Goal: Information Seeking & Learning: Learn about a topic

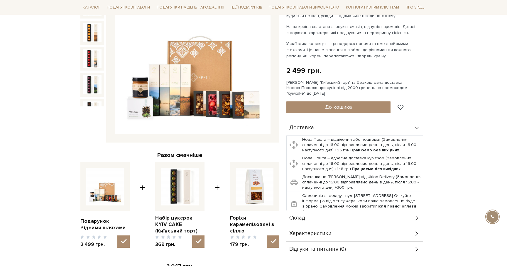
scroll to position [109, 0]
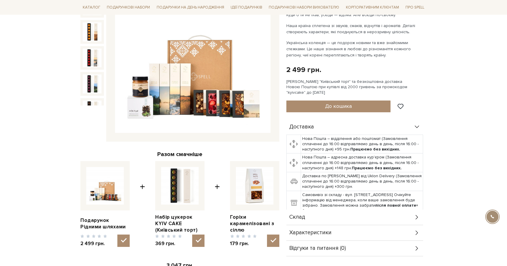
click at [167, 86] on img at bounding box center [193, 55] width 156 height 156
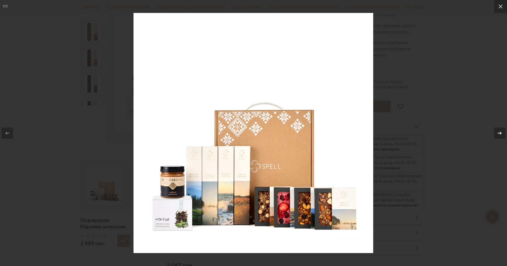
click at [499, 133] on icon at bounding box center [500, 132] width 4 height 3
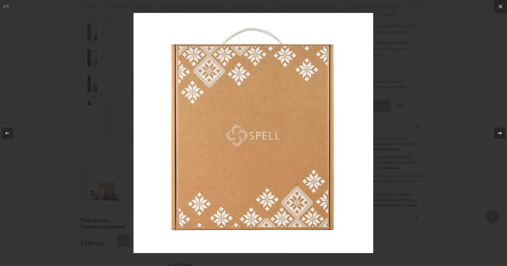
click at [499, 133] on icon at bounding box center [500, 132] width 4 height 3
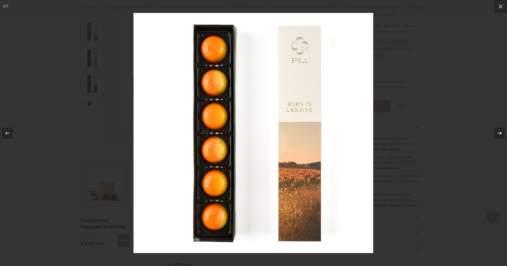
click at [499, 133] on icon at bounding box center [500, 132] width 4 height 3
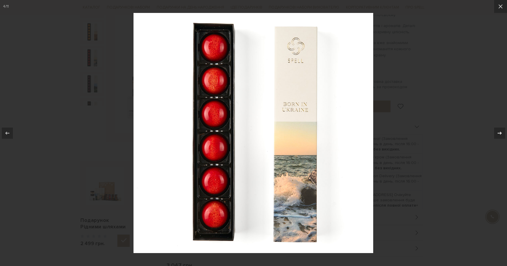
click at [499, 133] on icon at bounding box center [500, 132] width 4 height 3
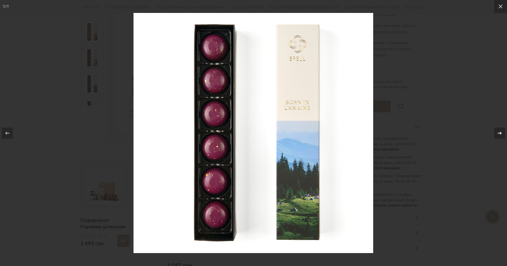
click at [499, 133] on icon at bounding box center [500, 132] width 4 height 3
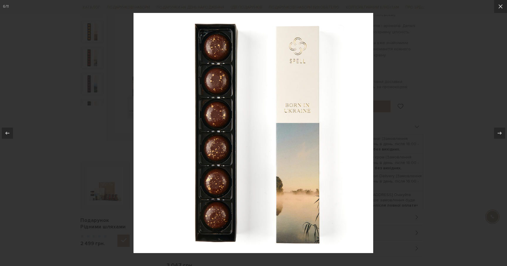
click at [433, 132] on div at bounding box center [253, 133] width 507 height 266
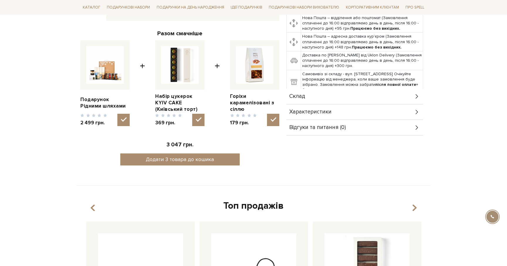
scroll to position [239, 0]
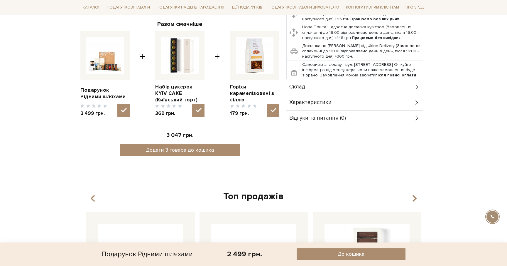
click at [388, 100] on div "Характеристики" at bounding box center [355, 102] width 137 height 15
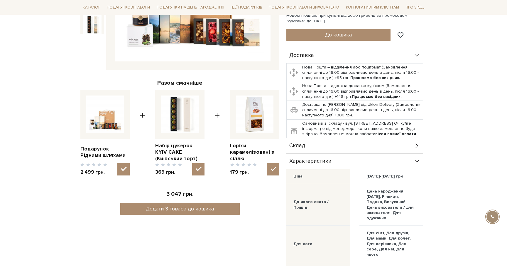
scroll to position [214, 0]
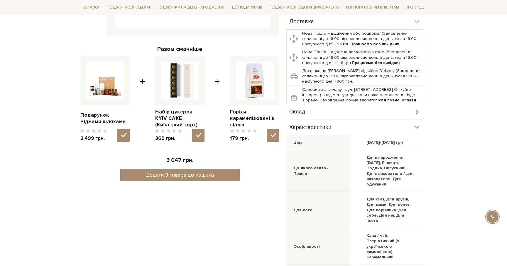
click at [412, 113] on div "Склад" at bounding box center [355, 111] width 137 height 15
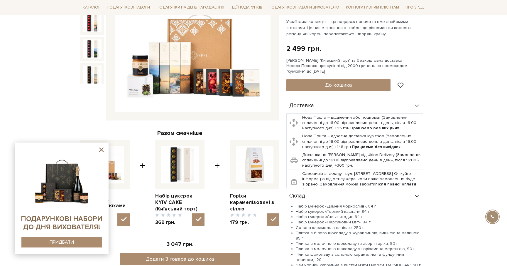
scroll to position [116, 0]
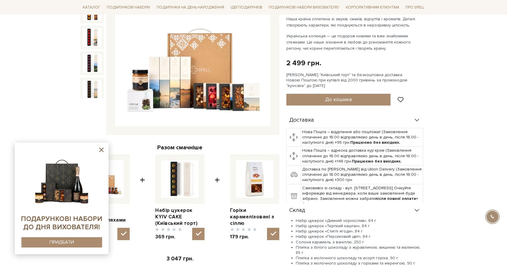
click at [102, 150] on icon at bounding box center [101, 149] width 4 height 4
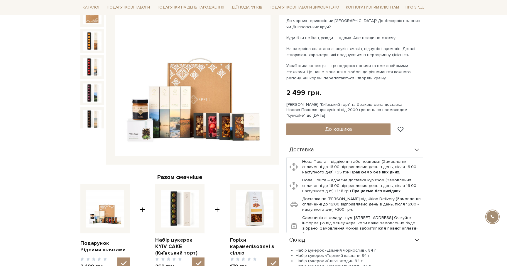
scroll to position [0, 0]
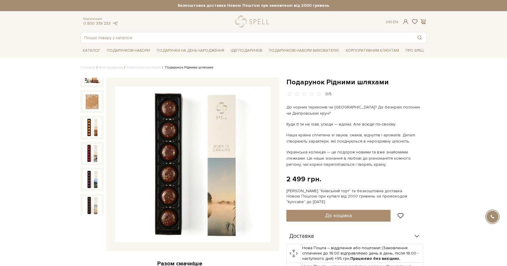
click at [92, 204] on img at bounding box center [92, 205] width 19 height 19
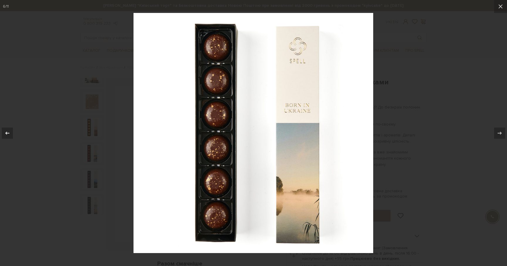
click at [13, 132] on button at bounding box center [10, 132] width 21 height 29
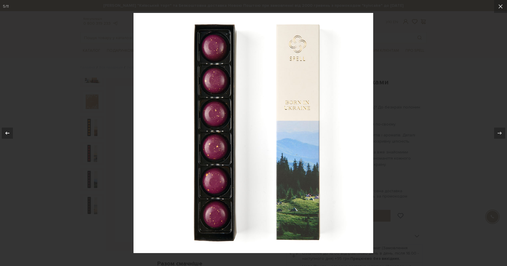
click at [8, 132] on icon at bounding box center [7, 132] width 7 height 7
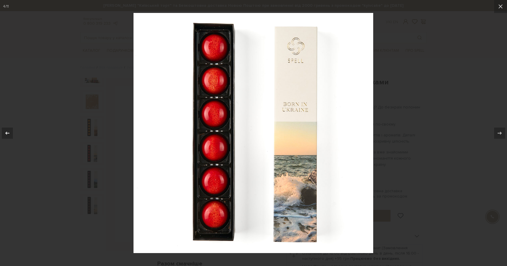
click at [8, 132] on icon at bounding box center [7, 132] width 7 height 7
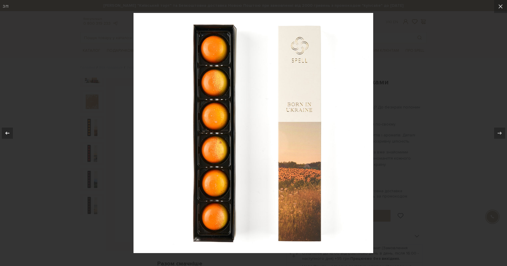
click at [8, 132] on icon at bounding box center [7, 132] width 7 height 7
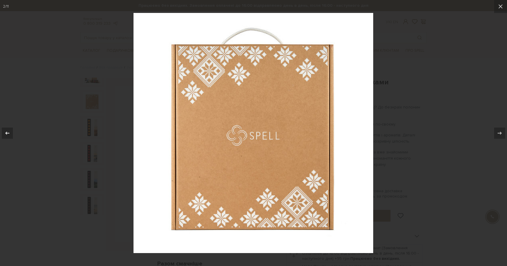
click at [9, 132] on icon at bounding box center [7, 132] width 7 height 7
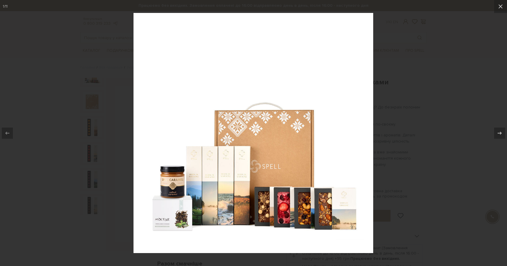
click at [29, 173] on div at bounding box center [253, 133] width 507 height 266
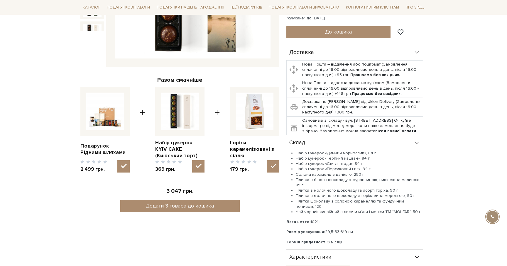
scroll to position [172, 0]
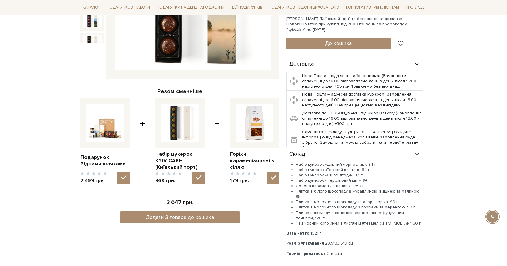
click at [105, 137] on img at bounding box center [105, 123] width 38 height 38
click at [117, 171] on input "checkbox" at bounding box center [123, 177] width 12 height 12
checkbox input "false"
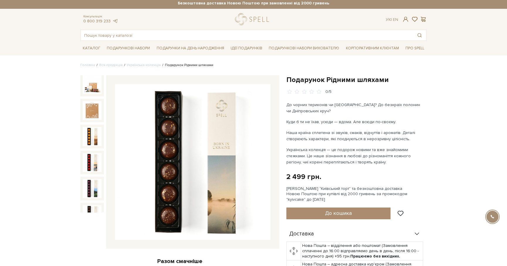
scroll to position [0, 0]
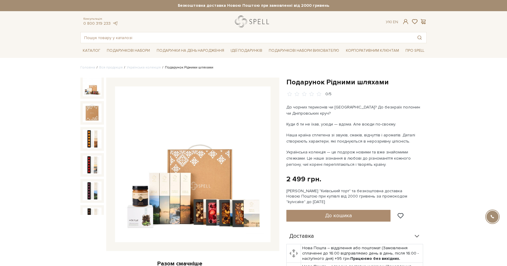
click at [265, 23] on link "logo" at bounding box center [253, 22] width 37 height 12
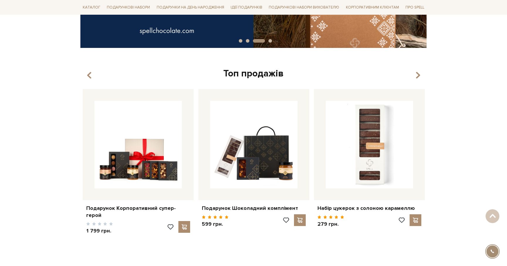
scroll to position [139, 0]
